Goal: Obtain resource: Obtain resource

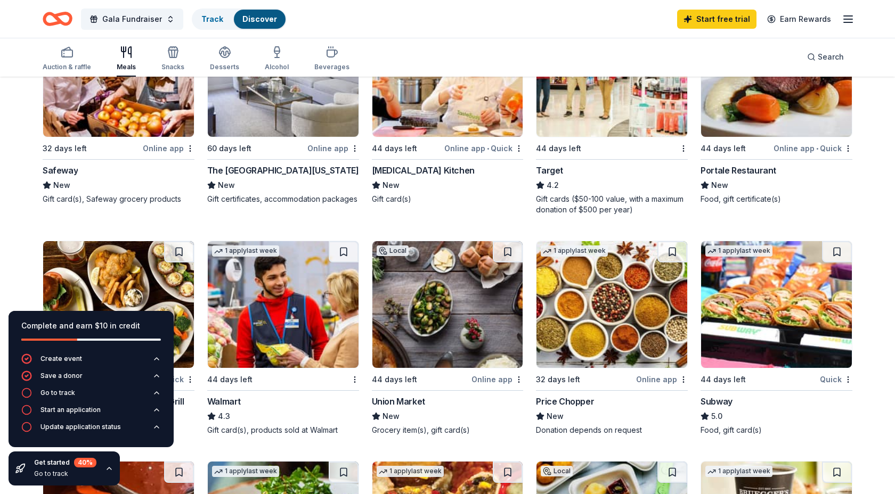
scroll to position [415, 0]
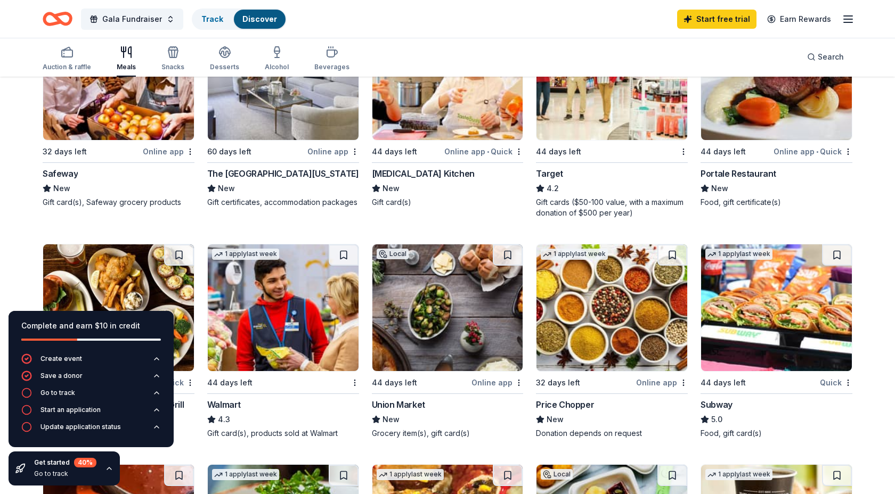
click at [578, 130] on img at bounding box center [612, 76] width 151 height 127
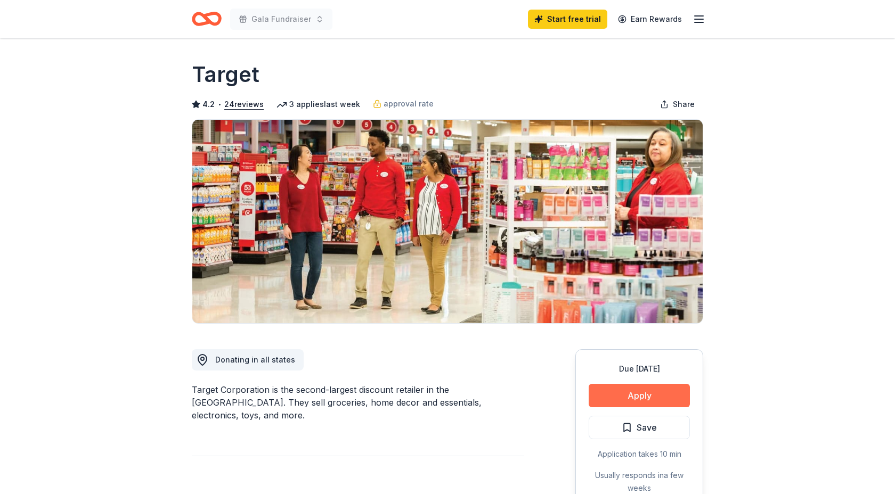
click at [624, 392] on button "Apply" at bounding box center [639, 395] width 101 height 23
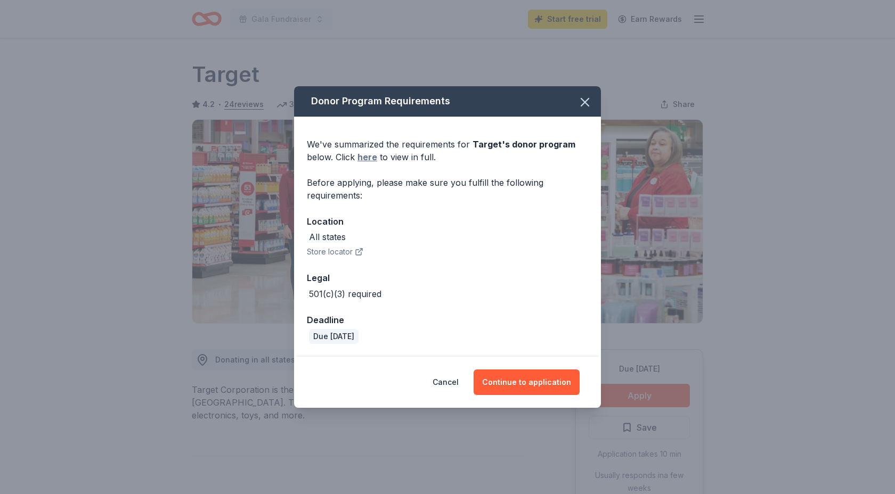
click at [370, 158] on link "here" at bounding box center [368, 157] width 20 height 13
click at [505, 385] on button "Continue to application" at bounding box center [527, 383] width 106 height 26
